Goal: Information Seeking & Learning: Learn about a topic

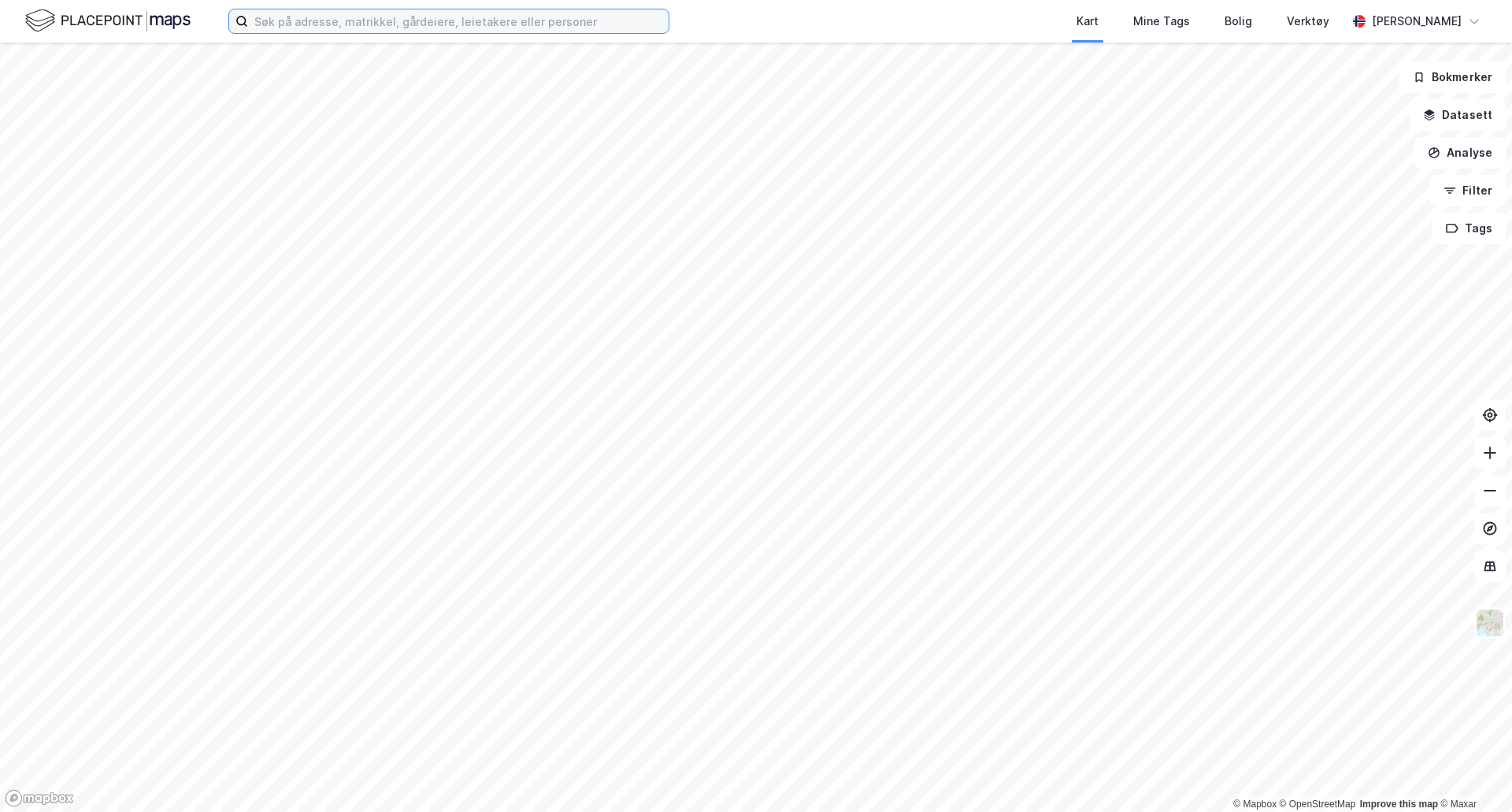
click at [357, 20] on input at bounding box center [458, 21] width 421 height 23
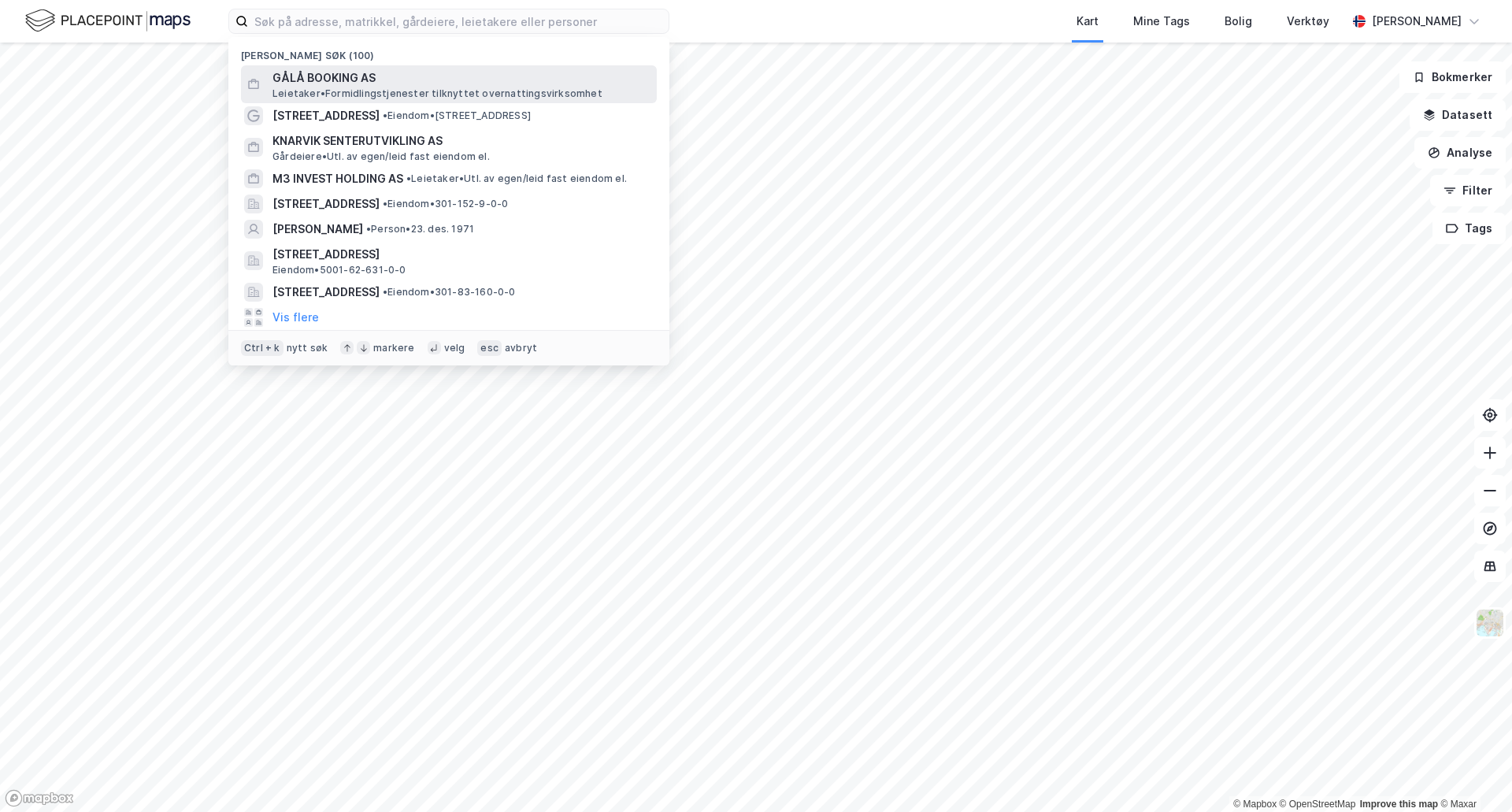
click at [338, 76] on span "GÅLÅ BOOKING AS" at bounding box center [461, 77] width 378 height 19
